Goal: Task Accomplishment & Management: Manage account settings

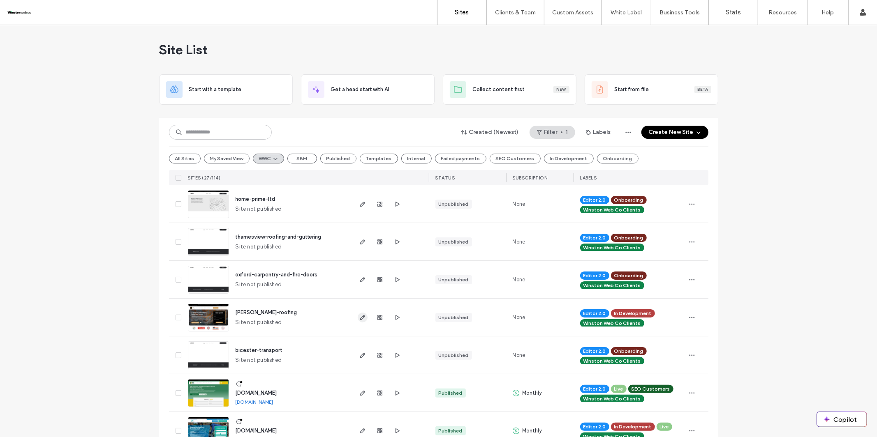
click at [359, 317] on icon "button" at bounding box center [362, 317] width 7 height 7
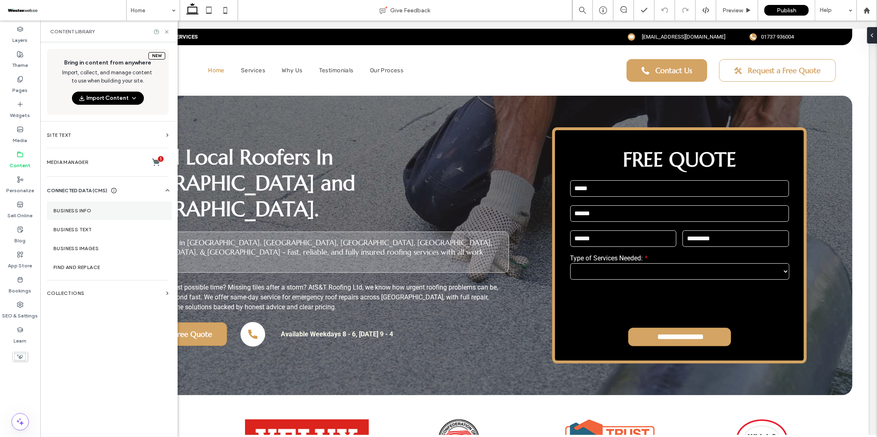
click at [88, 213] on label "Business Info" at bounding box center [109, 211] width 112 height 6
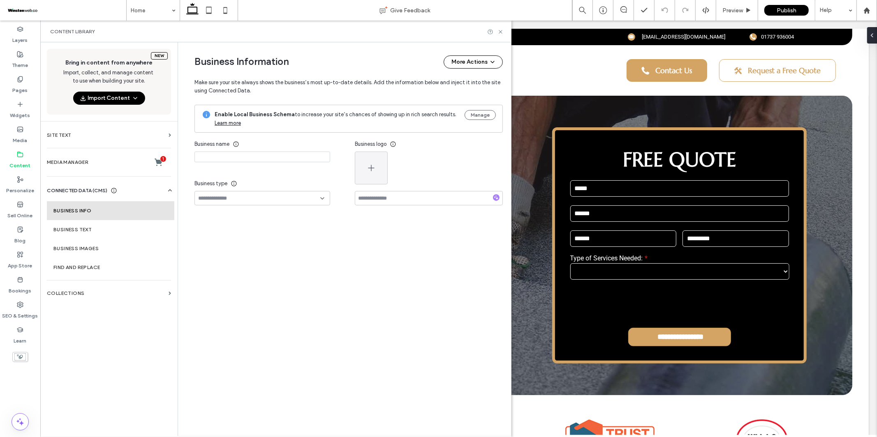
type input "**********"
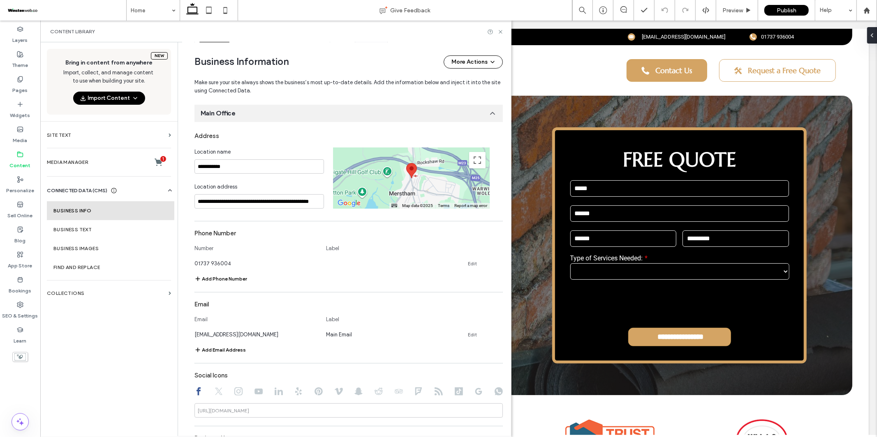
scroll to position [236, 0]
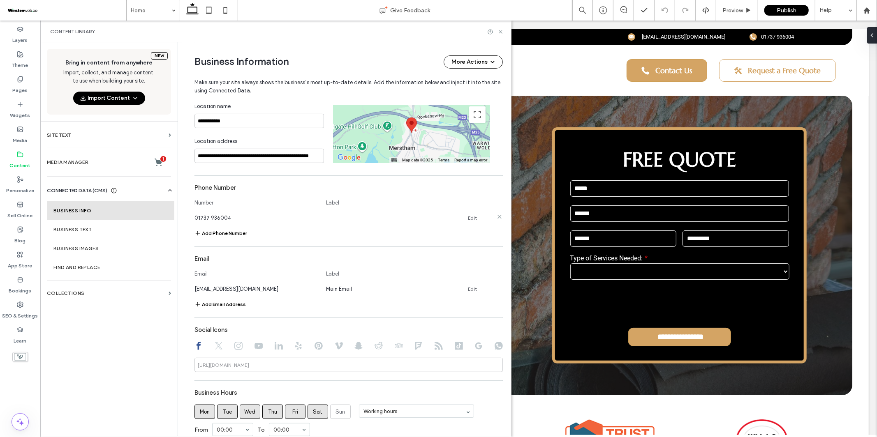
click at [468, 218] on link "Edit" at bounding box center [472, 218] width 9 height 7
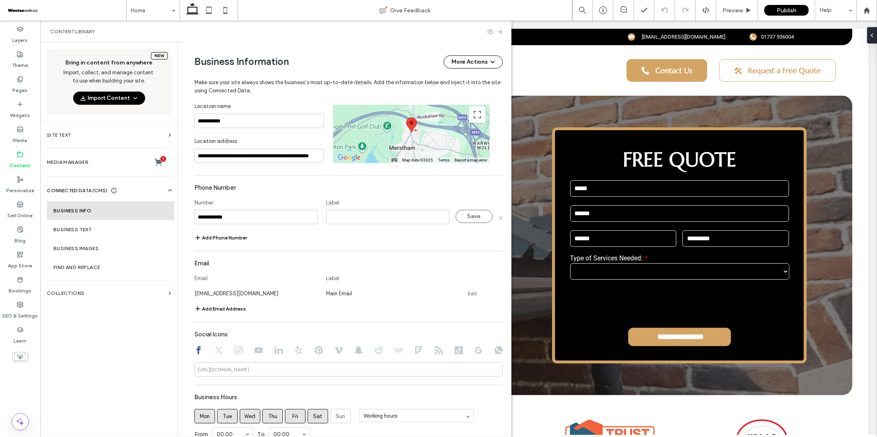
drag, startPoint x: 244, startPoint y: 219, endPoint x: 166, endPoint y: 209, distance: 79.1
click at [166, 209] on div "**********" at bounding box center [275, 239] width 471 height 394
type input "**********"
click at [406, 240] on div "Add Phone Number" at bounding box center [348, 238] width 308 height 10
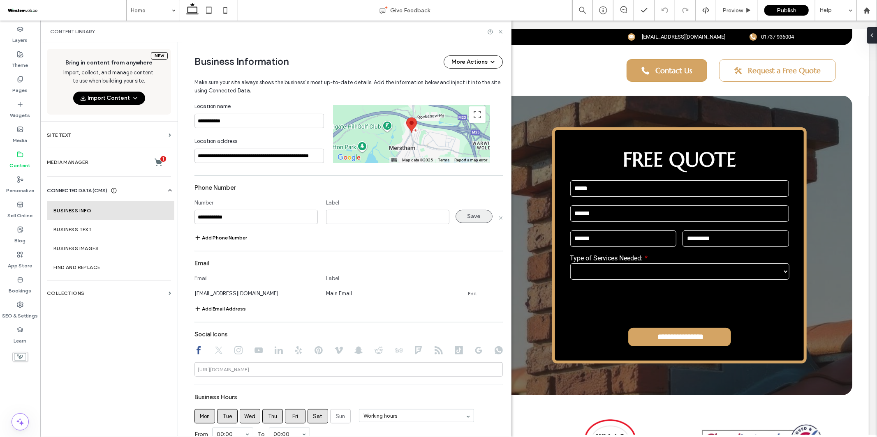
click at [462, 217] on button "Save" at bounding box center [473, 216] width 37 height 13
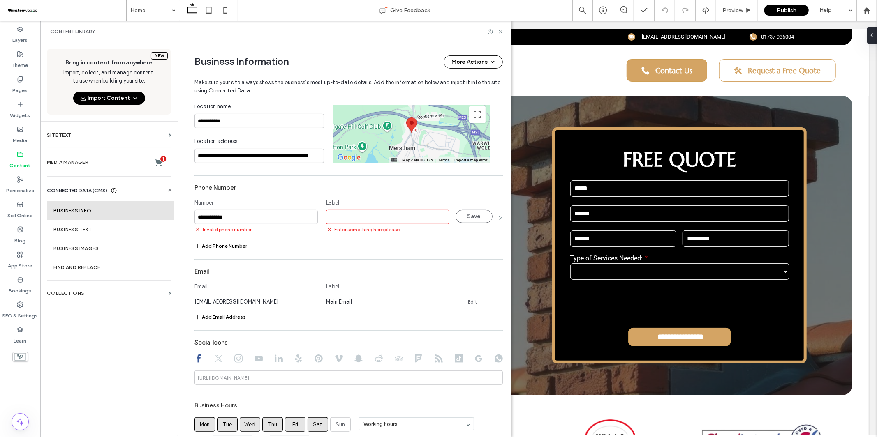
click at [385, 218] on input at bounding box center [387, 217] width 123 height 14
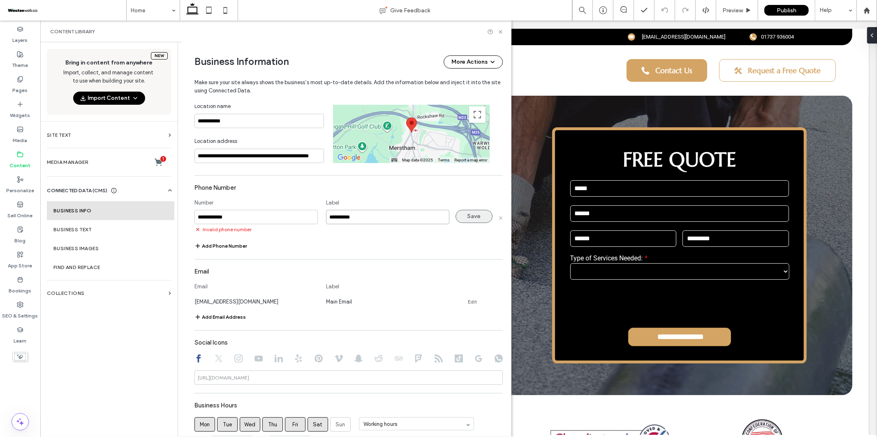
type input "**********"
click at [475, 222] on button "Save" at bounding box center [473, 216] width 37 height 13
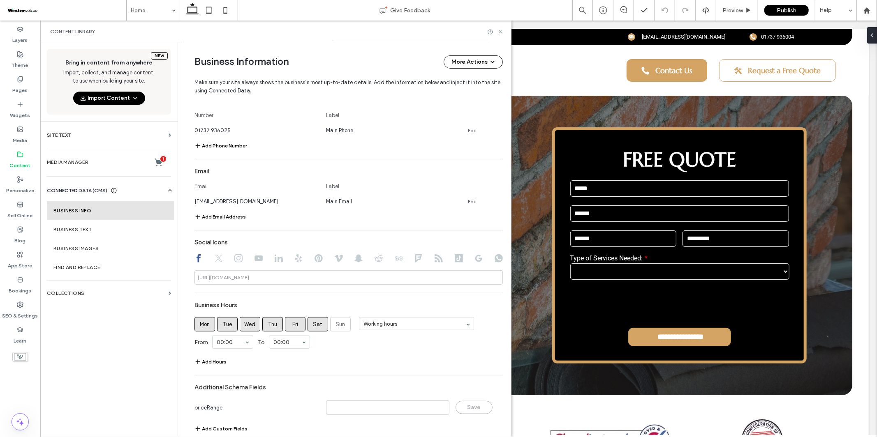
scroll to position [336, 0]
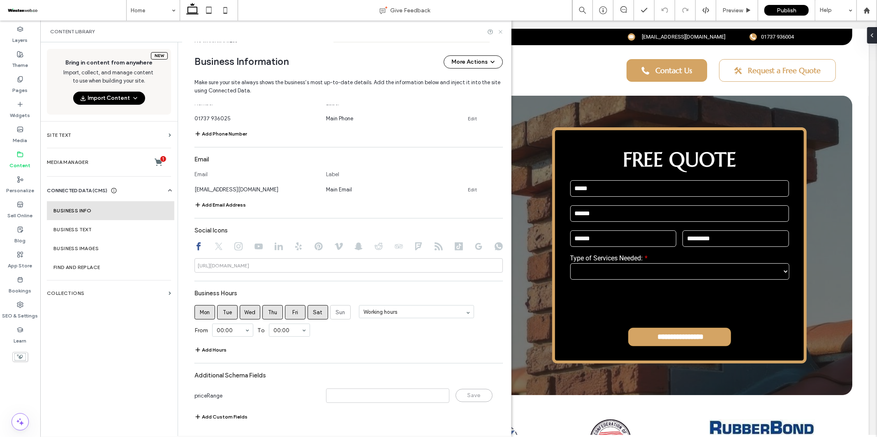
click at [501, 33] on use at bounding box center [499, 31] width 3 height 3
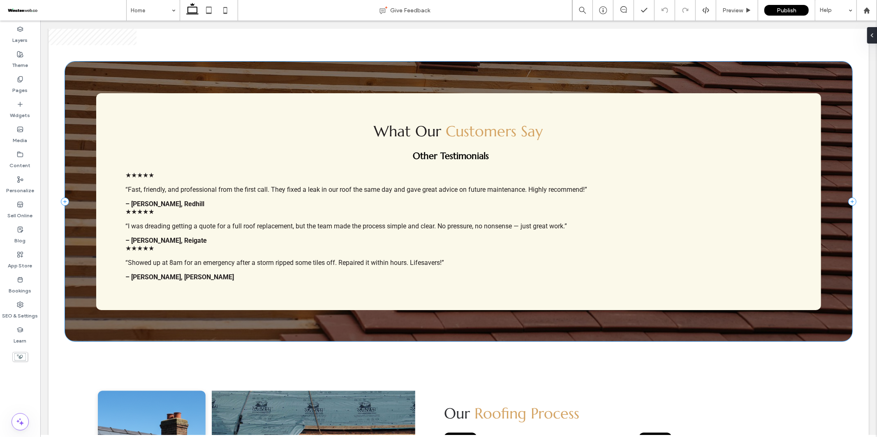
scroll to position [2128, 0]
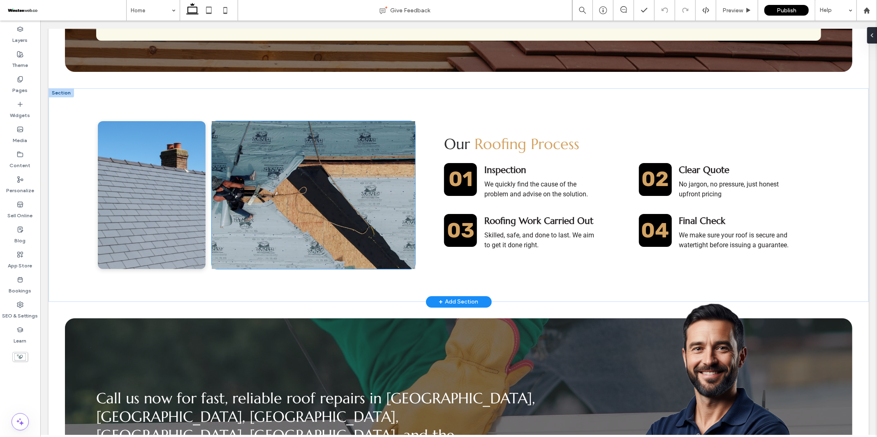
click at [321, 208] on video at bounding box center [312, 195] width 203 height 148
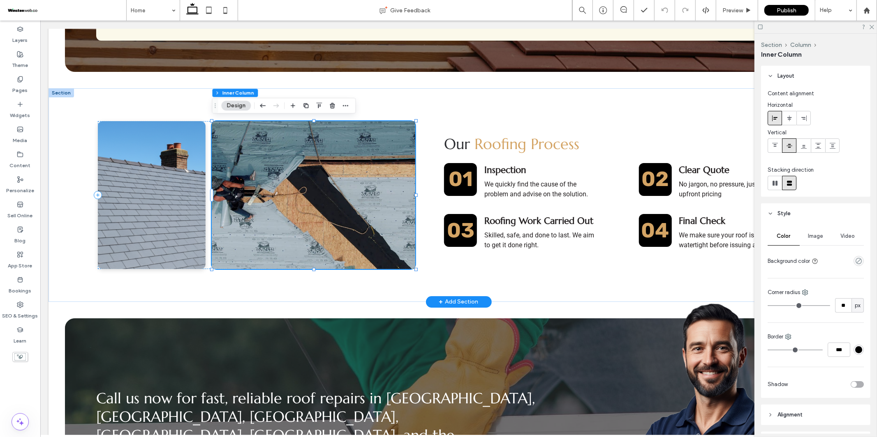
click at [321, 208] on video at bounding box center [312, 195] width 203 height 148
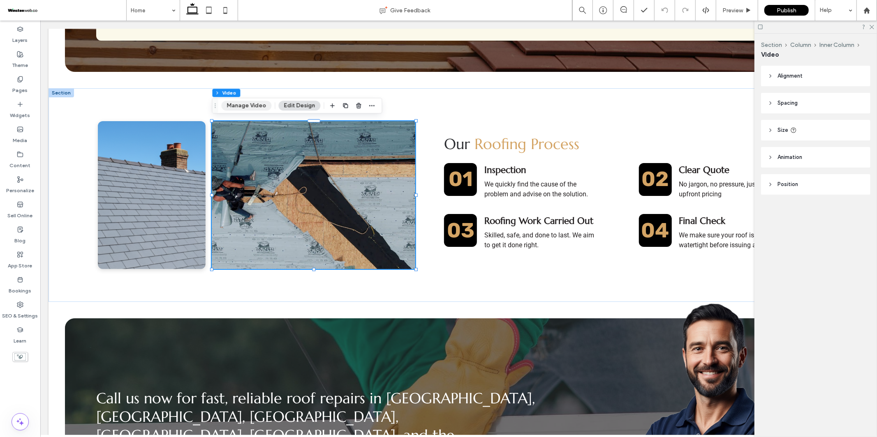
click at [259, 107] on button "Manage Video" at bounding box center [246, 106] width 50 height 10
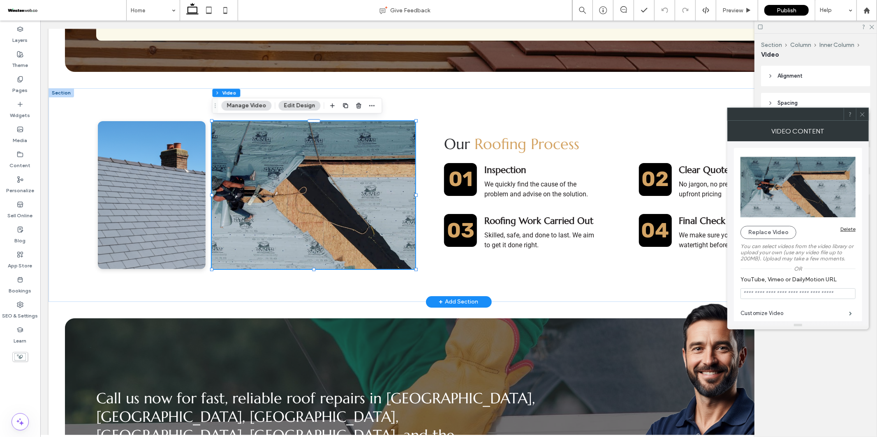
click at [316, 228] on video at bounding box center [312, 195] width 203 height 148
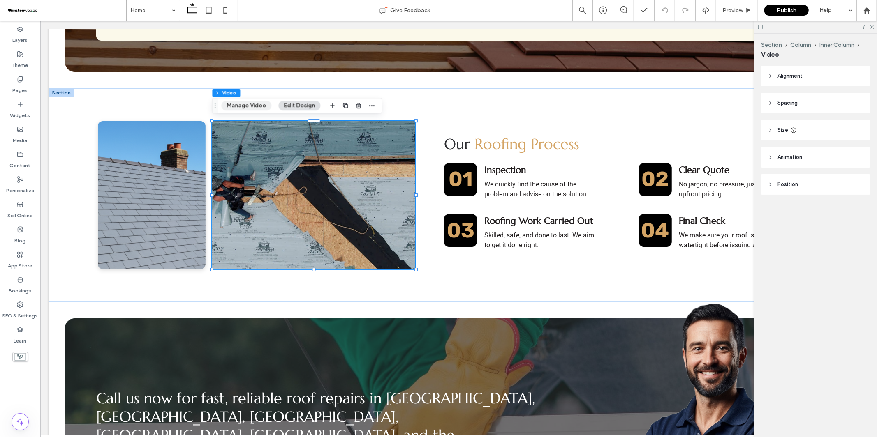
click at [251, 106] on button "Manage Video" at bounding box center [246, 106] width 50 height 10
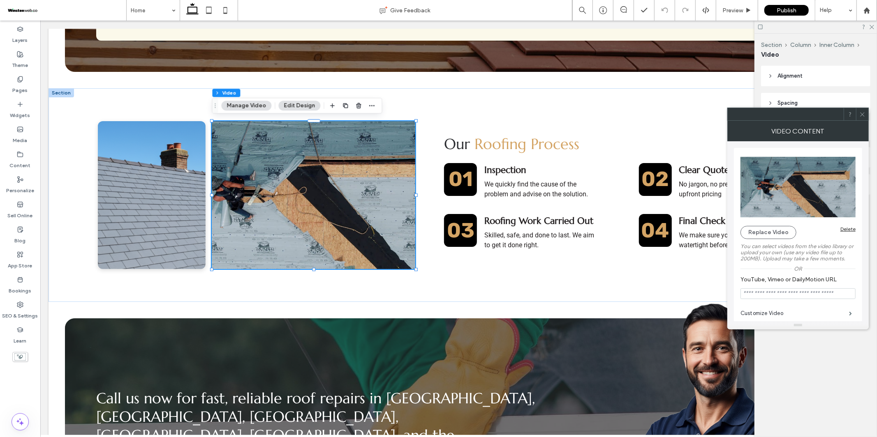
click at [851, 229] on div "Delete" at bounding box center [847, 229] width 15 height 6
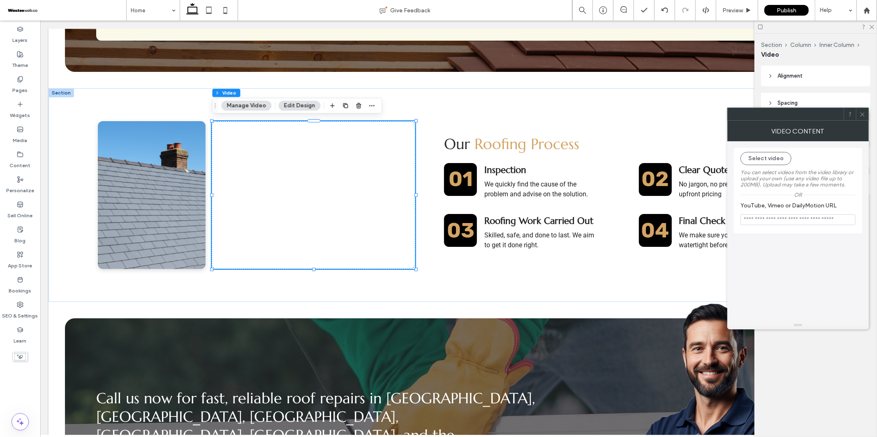
click at [862, 114] on use at bounding box center [862, 114] width 4 height 4
